Goal: Register for event/course

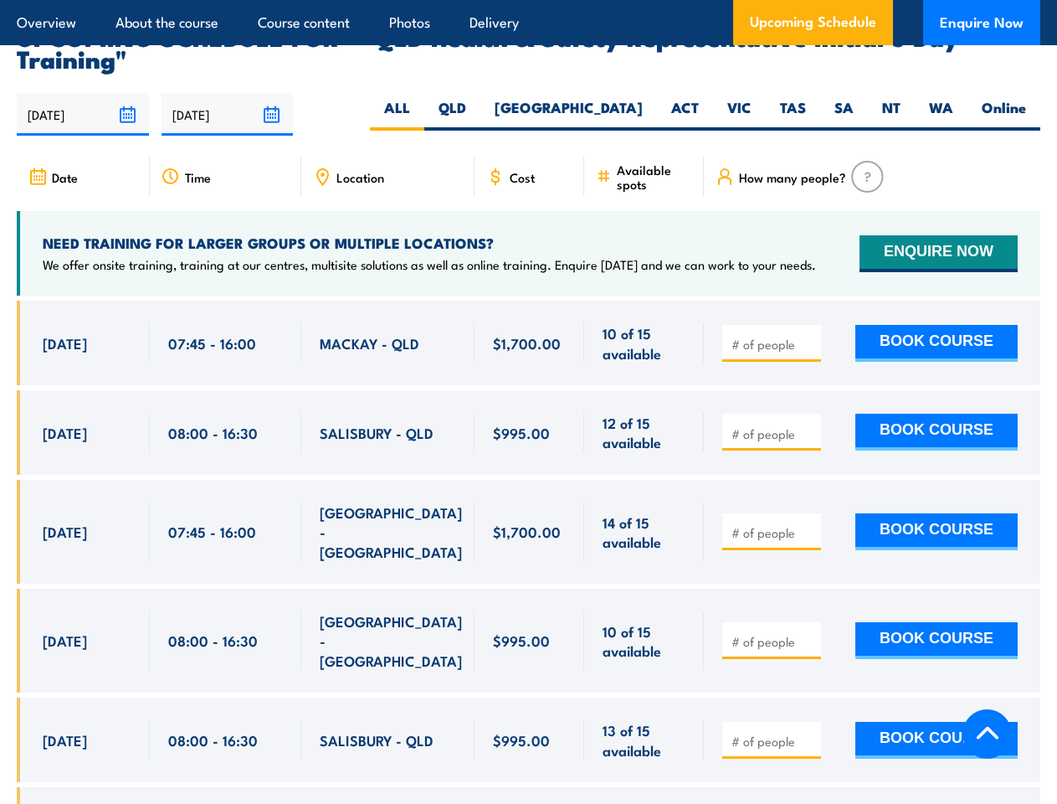
click at [528, 0] on article "Overview About the course Course content Photos Delivery Upcoming Schedule Enqu…" at bounding box center [529, 22] width 1024 height 45
click at [83, 93] on input "[DATE]" at bounding box center [83, 114] width 132 height 43
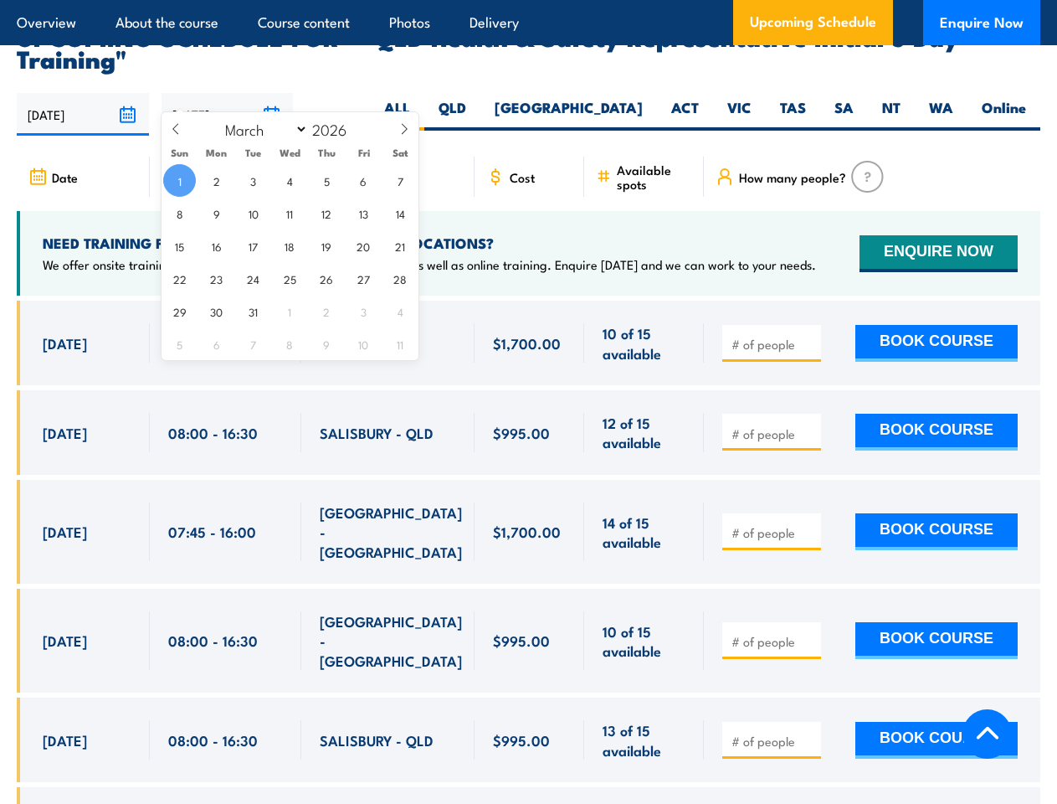
click at [228, 93] on input "[DATE]" at bounding box center [228, 114] width 132 height 43
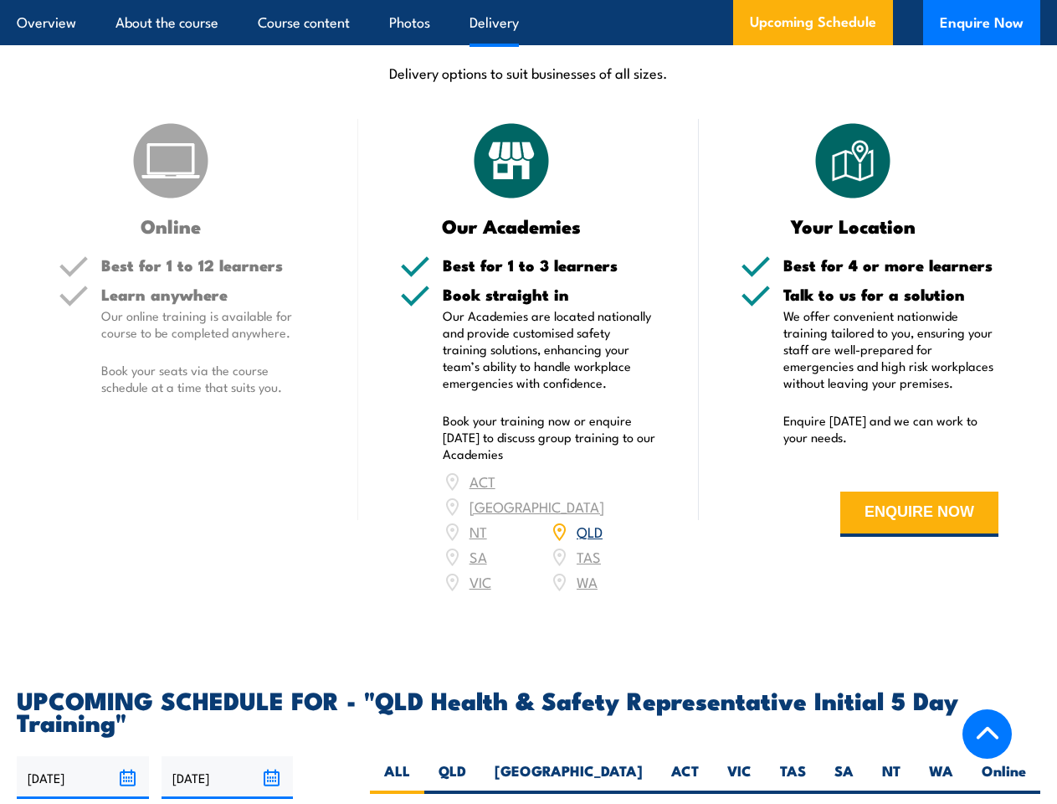
click at [528, 0] on article "Overview About the course Course content Photos Delivery Upcoming Schedule Enqu…" at bounding box center [529, 22] width 1024 height 45
click at [83, 756] on input "[DATE]" at bounding box center [83, 777] width 132 height 43
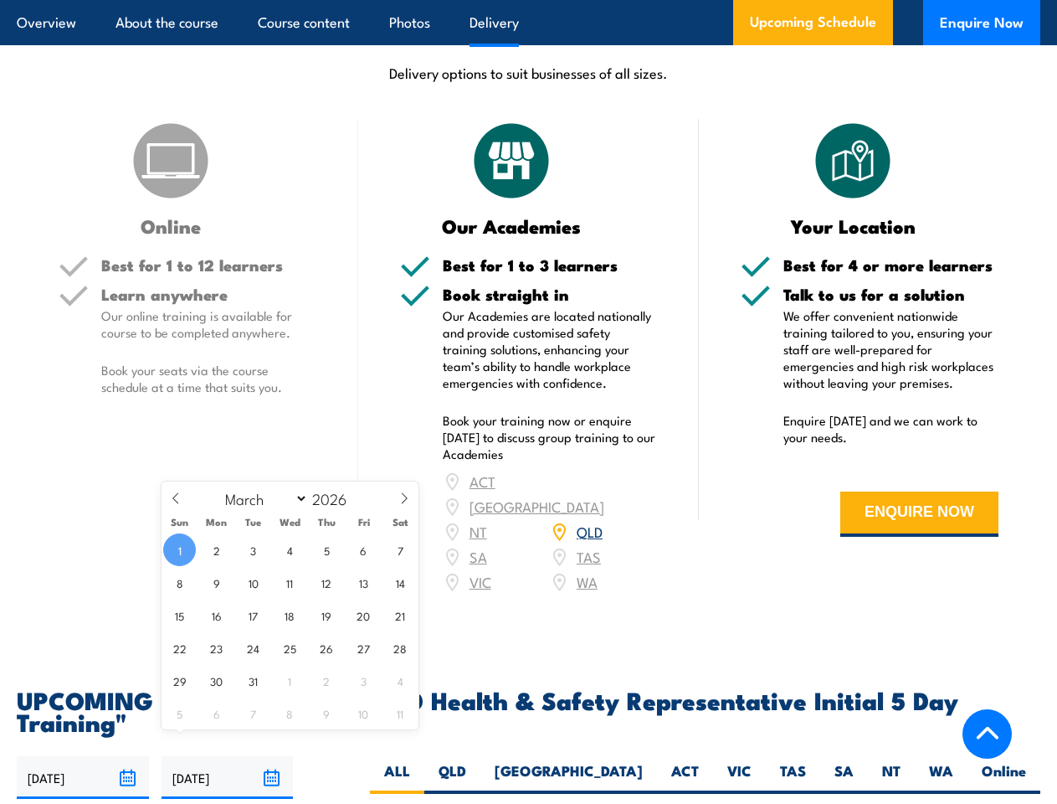
click at [228, 756] on input "[DATE]" at bounding box center [228, 777] width 132 height 43
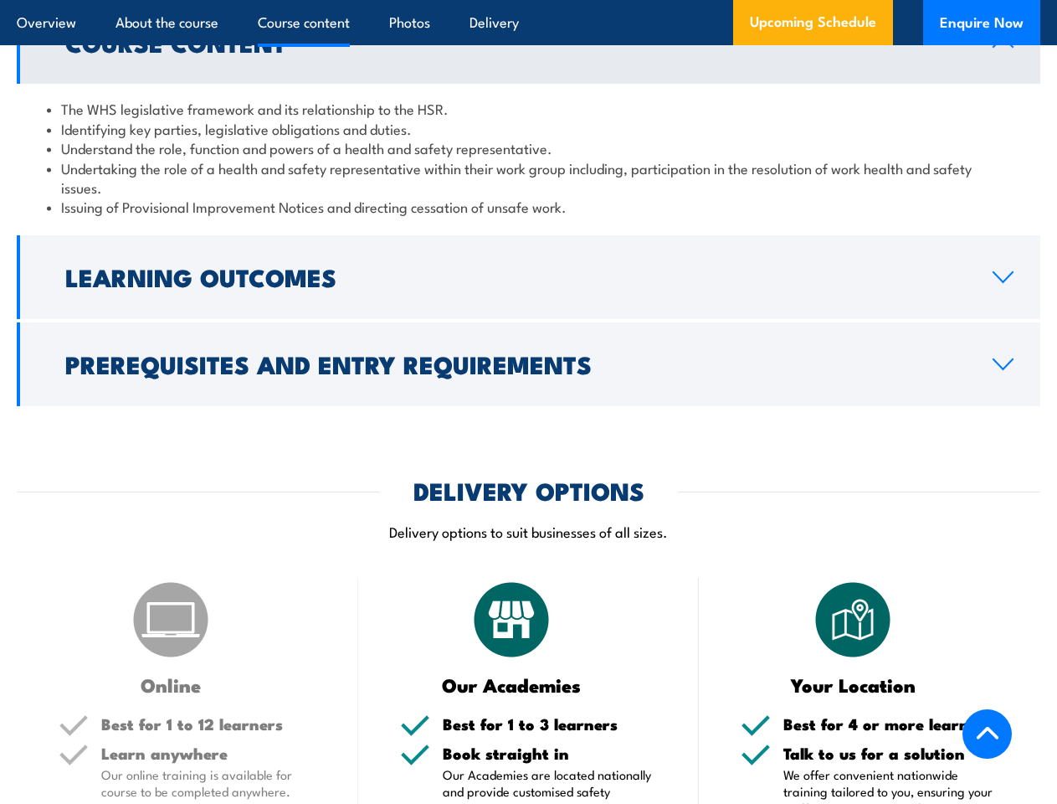
click at [528, 0] on article "Overview About the course Course content Photos Delivery Upcoming Schedule Enqu…" at bounding box center [529, 22] width 1024 height 45
click at [528, 277] on h2 "Learning Outcomes" at bounding box center [515, 276] width 901 height 22
